Goal: Task Accomplishment & Management: Manage account settings

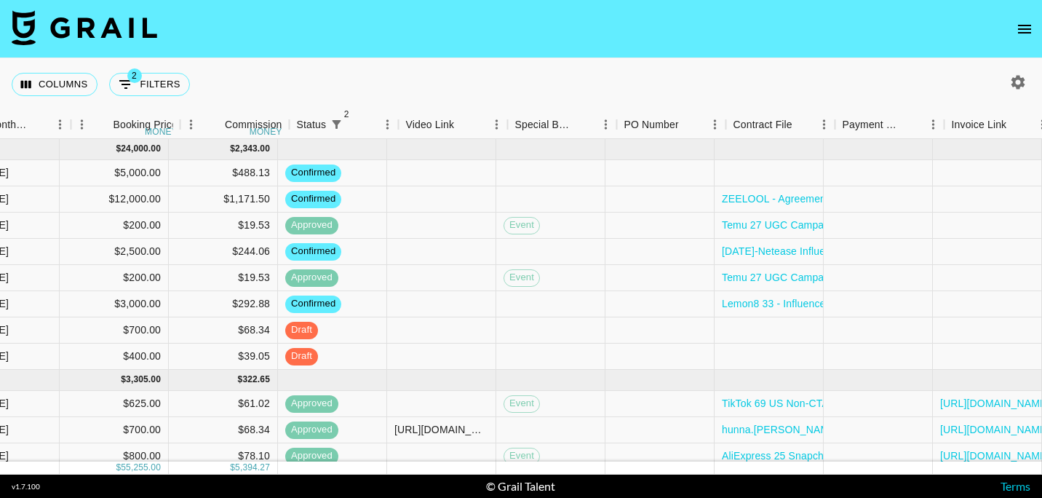
scroll to position [0, 772]
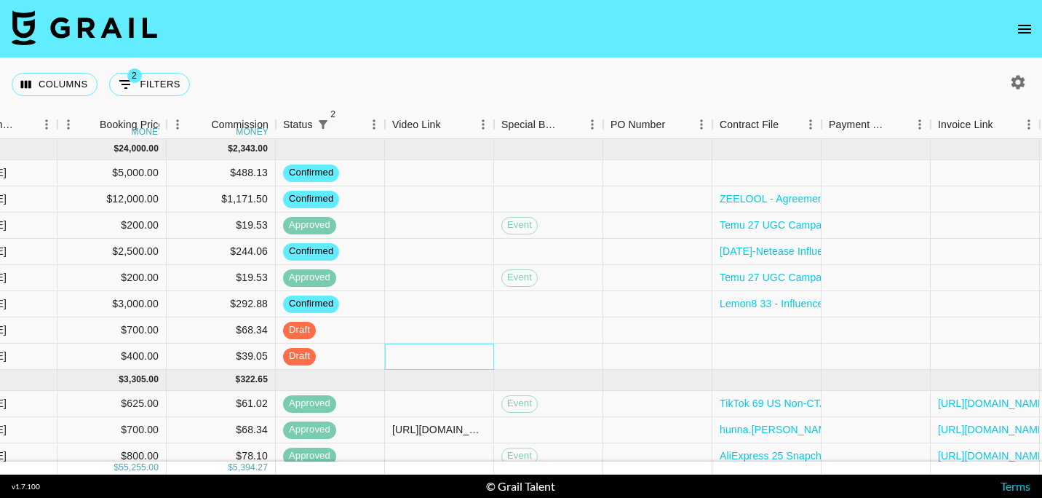
click at [424, 360] on div at bounding box center [439, 356] width 109 height 26
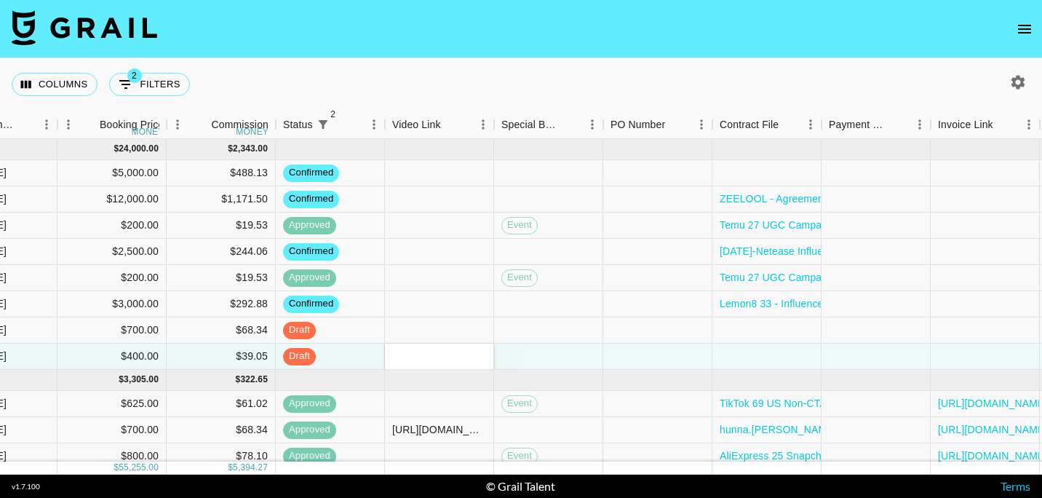
type input "[URL][DOMAIN_NAME]"
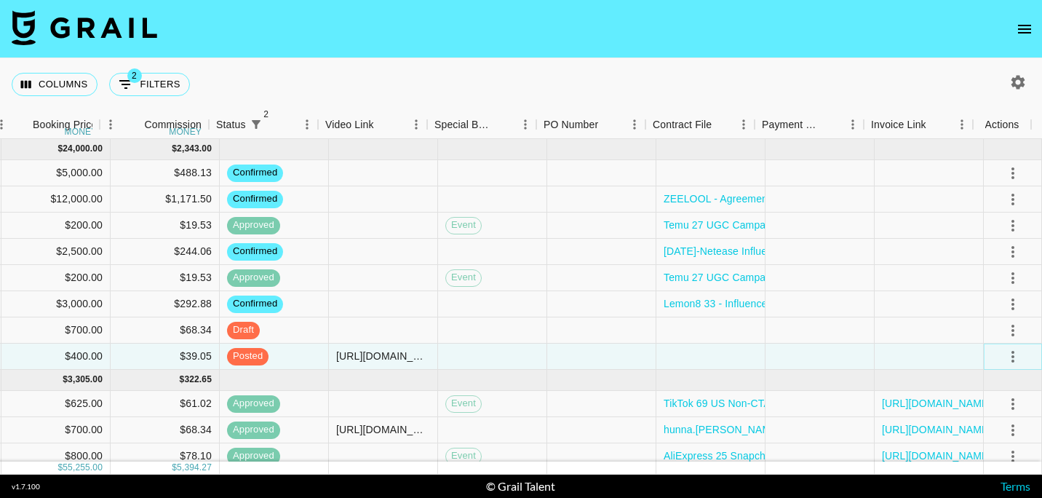
click at [1012, 351] on icon "select merge strategy" at bounding box center [1013, 357] width 3 height 12
click at [977, 322] on div "Approve" at bounding box center [983, 325] width 44 height 17
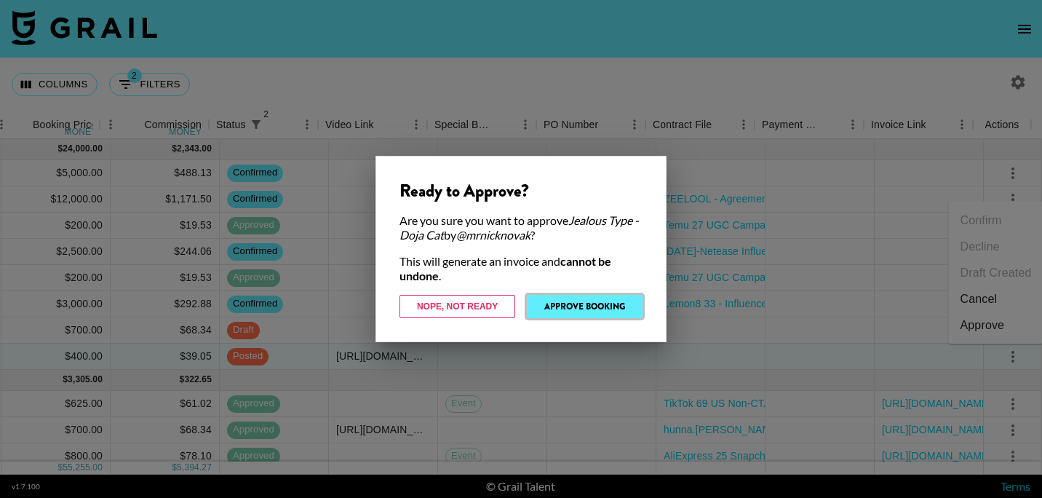
click at [598, 306] on button "Approve Booking" at bounding box center [585, 306] width 116 height 23
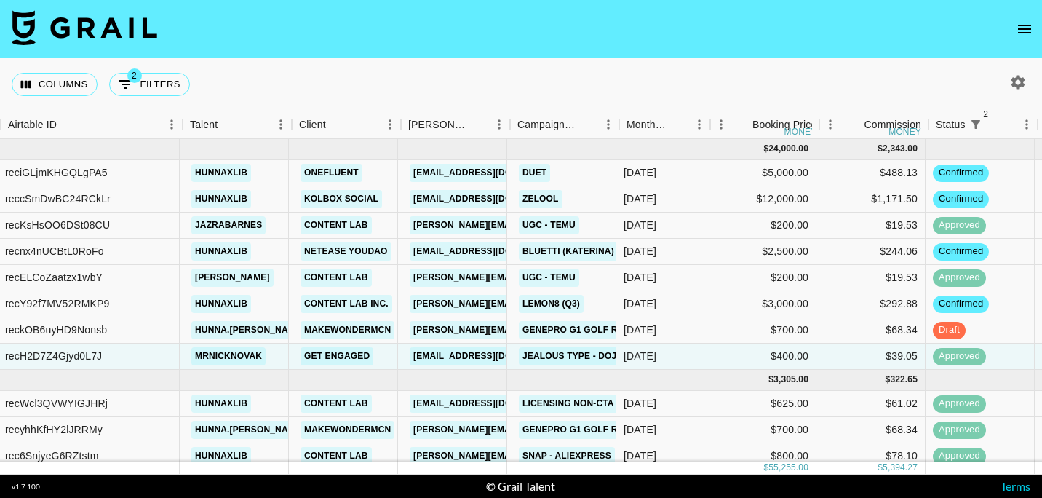
scroll to position [0, 119]
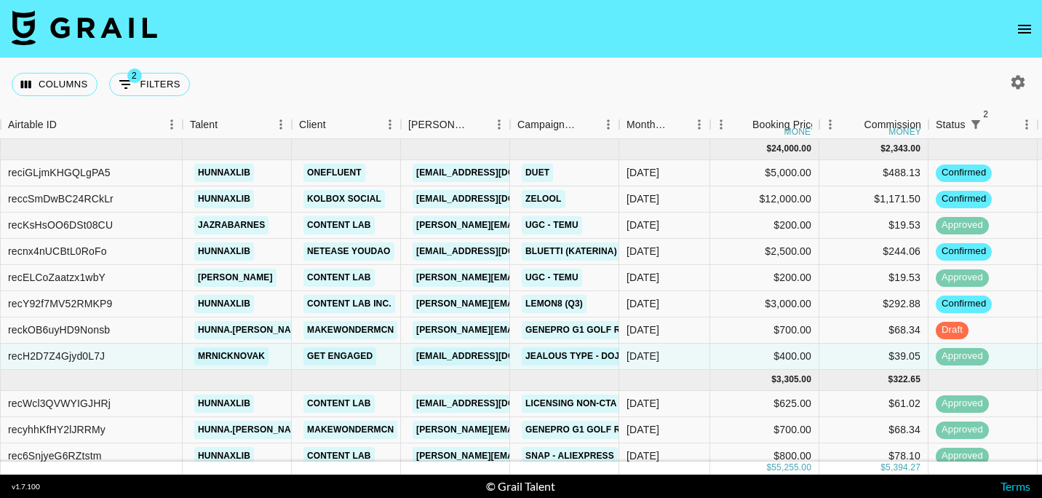
drag, startPoint x: 133, startPoint y: 490, endPoint x: 124, endPoint y: 490, distance: 8.7
click at [124, 490] on footer "v 1.7.100 © Grail Talent Terms" at bounding box center [521, 485] width 1042 height 23
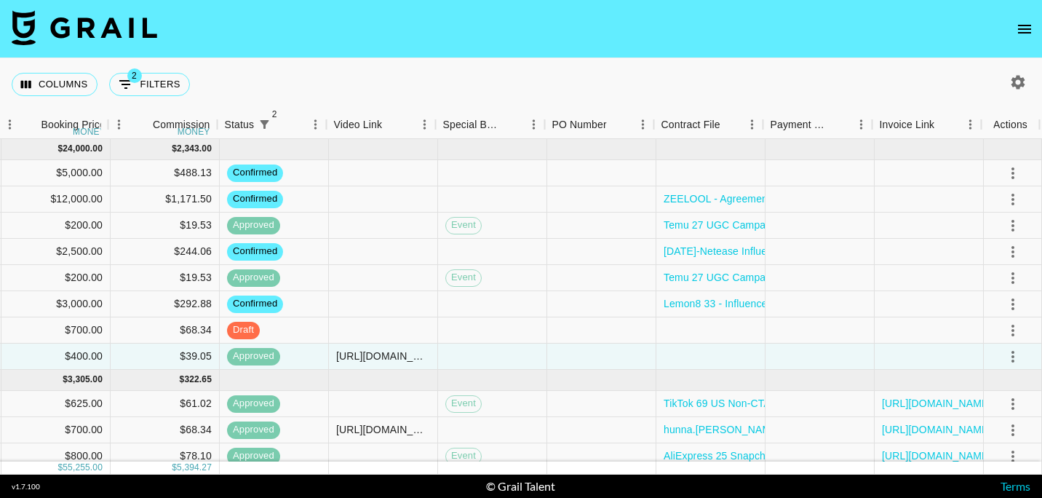
scroll to position [0, 839]
click at [1004, 170] on icon "select merge strategy" at bounding box center [1012, 172] width 17 height 17
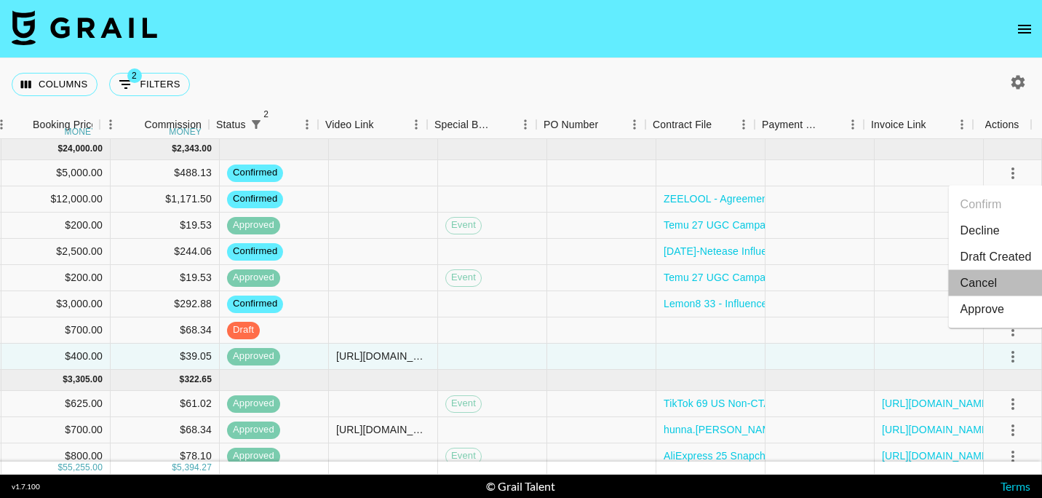
click at [992, 290] on li "Cancel" at bounding box center [996, 283] width 95 height 26
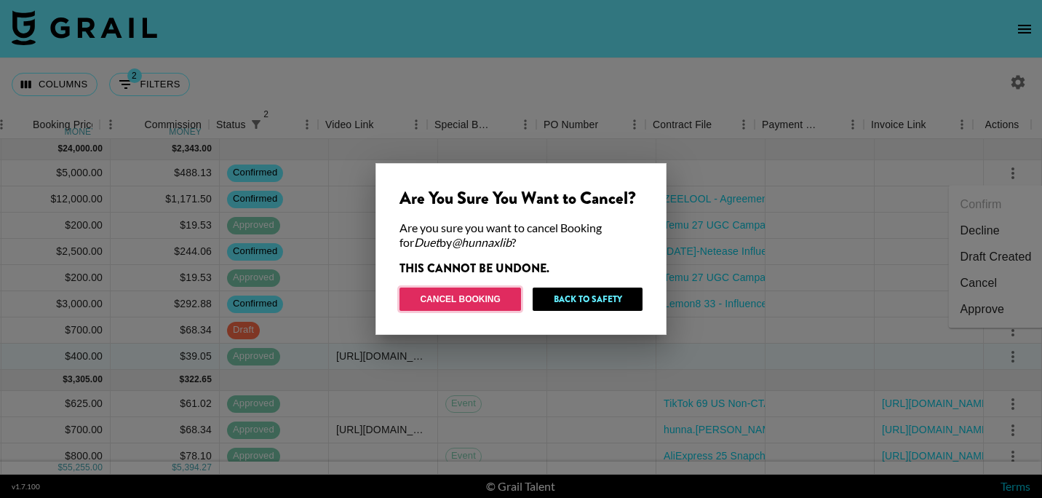
click at [499, 293] on button "Cancel Booking" at bounding box center [461, 298] width 122 height 23
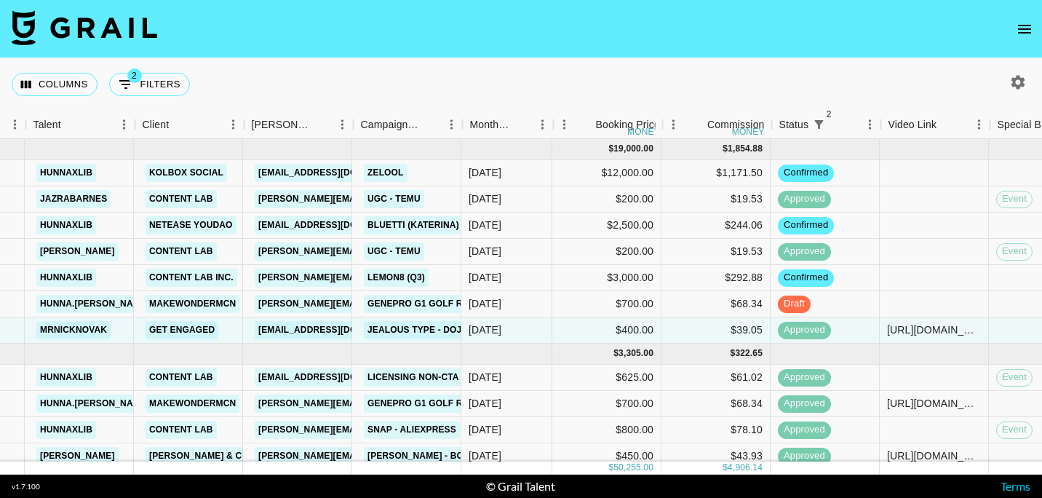
scroll to position [0, 273]
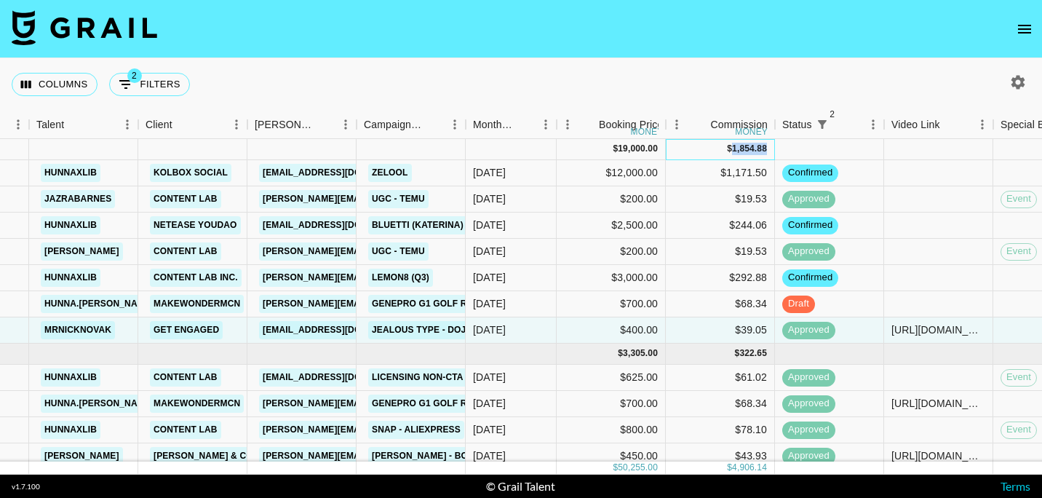
drag, startPoint x: 731, startPoint y: 149, endPoint x: 766, endPoint y: 147, distance: 35.0
click at [766, 147] on div "1,854.88" at bounding box center [749, 149] width 35 height 12
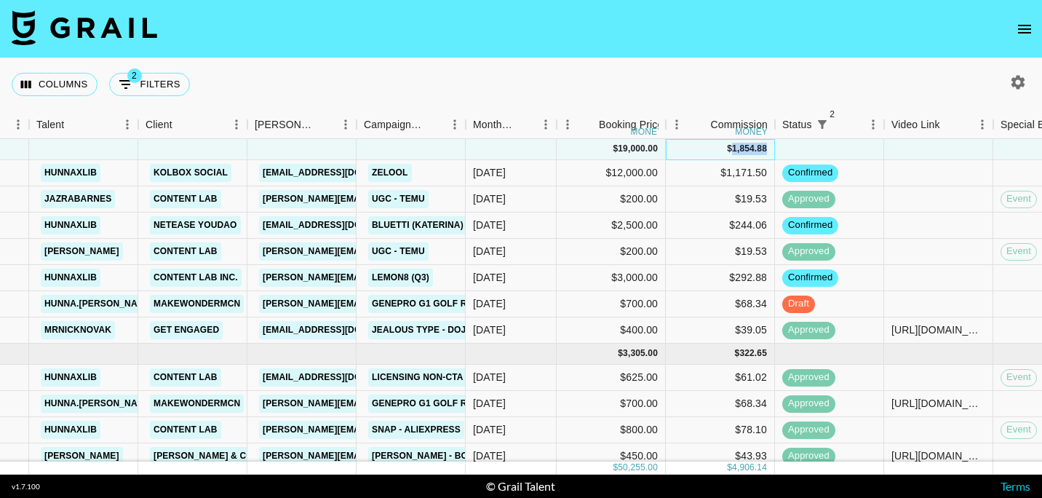
copy div "1,854.88"
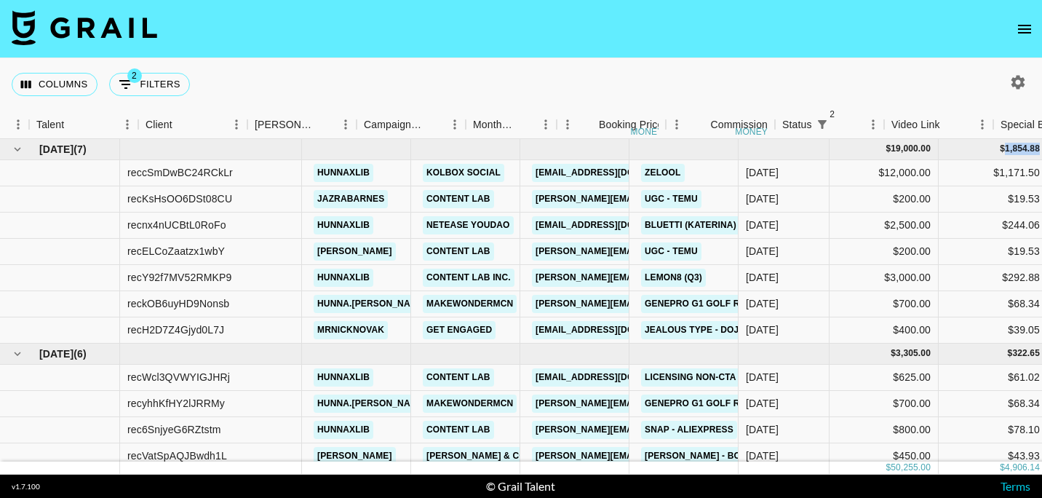
scroll to position [0, 273]
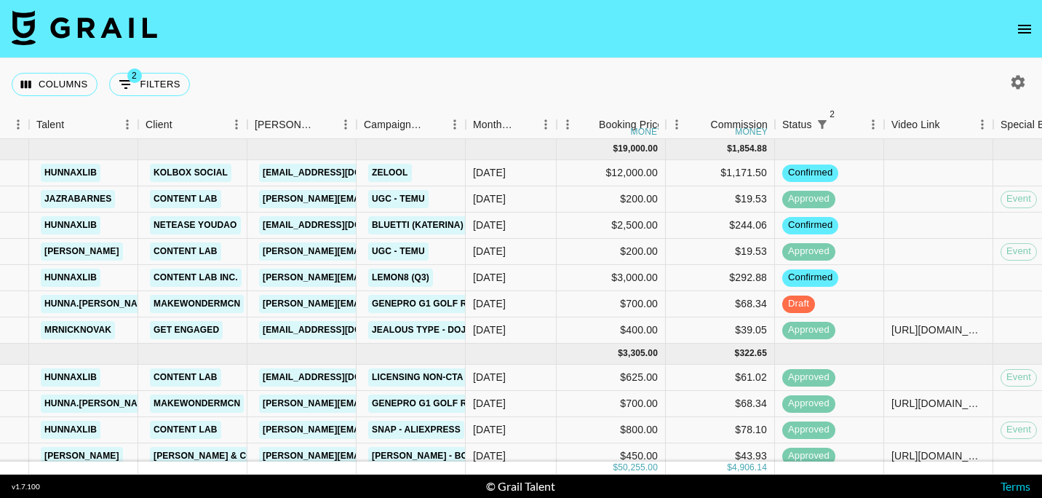
click at [612, 57] on section "Columns 2 Filters + Booking Month Due Airtable ID Talent Client [PERSON_NAME] C…" at bounding box center [521, 249] width 1042 height 498
